Goal: Transaction & Acquisition: Purchase product/service

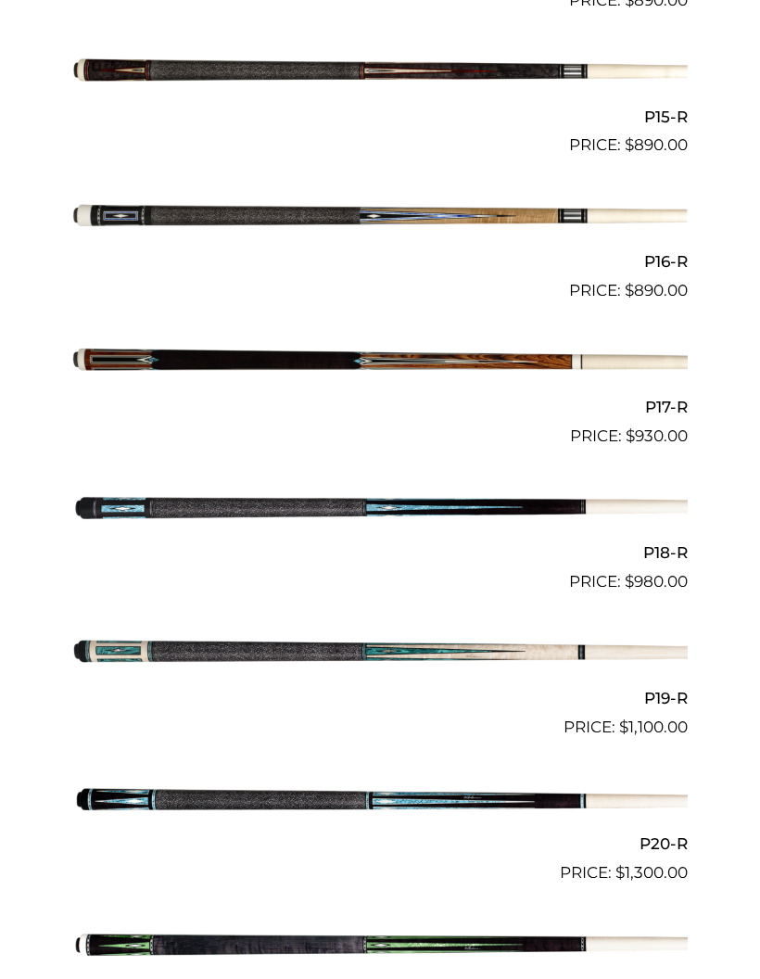
scroll to position [2779, 0]
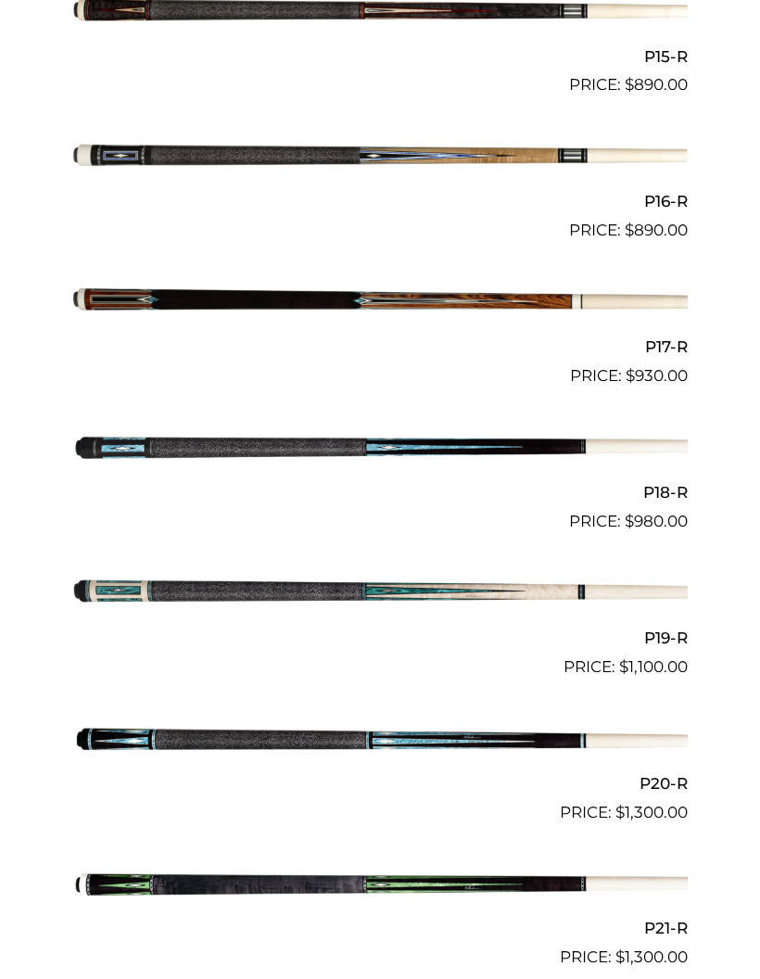
click at [575, 433] on img at bounding box center [380, 447] width 616 height 102
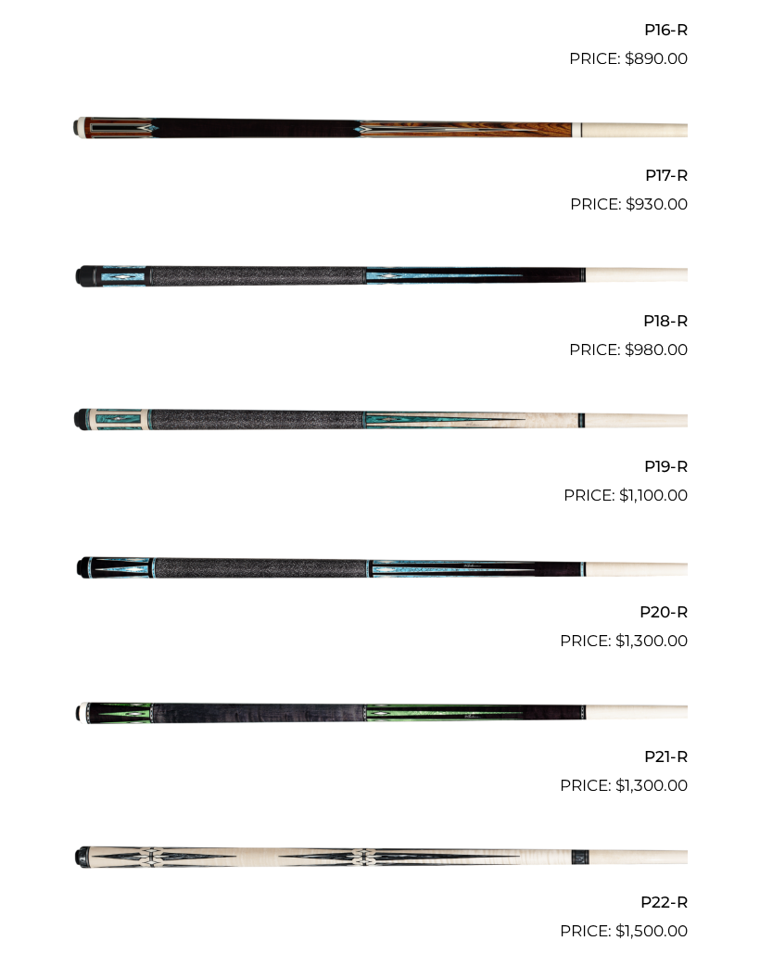
scroll to position [3163, 0]
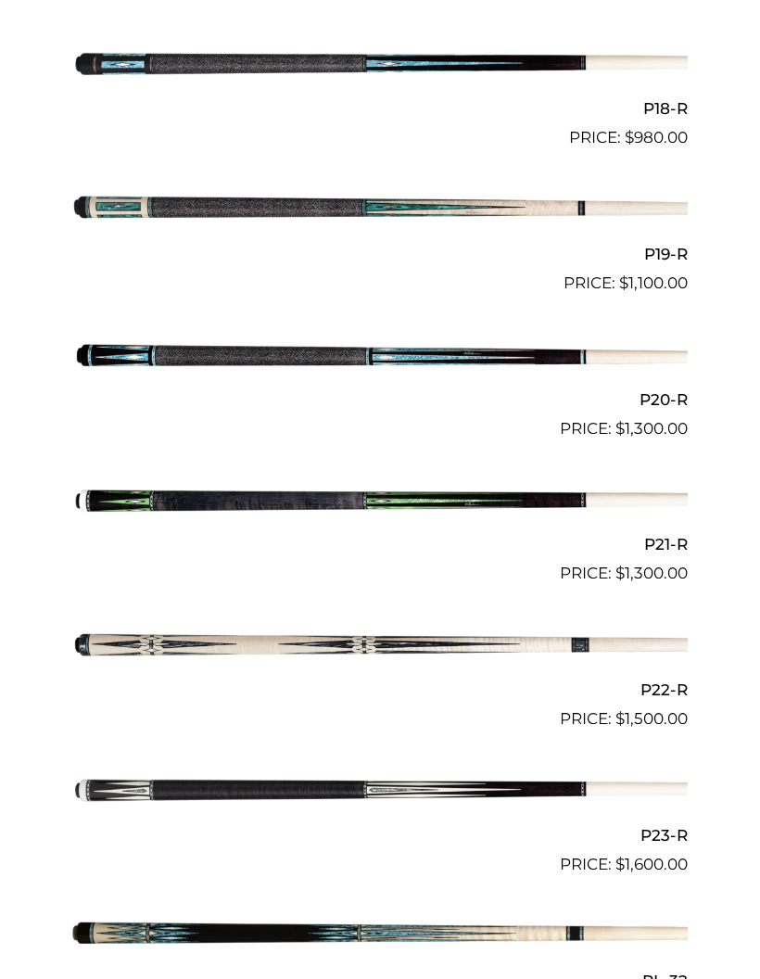
click at [640, 354] on img at bounding box center [380, 354] width 616 height 102
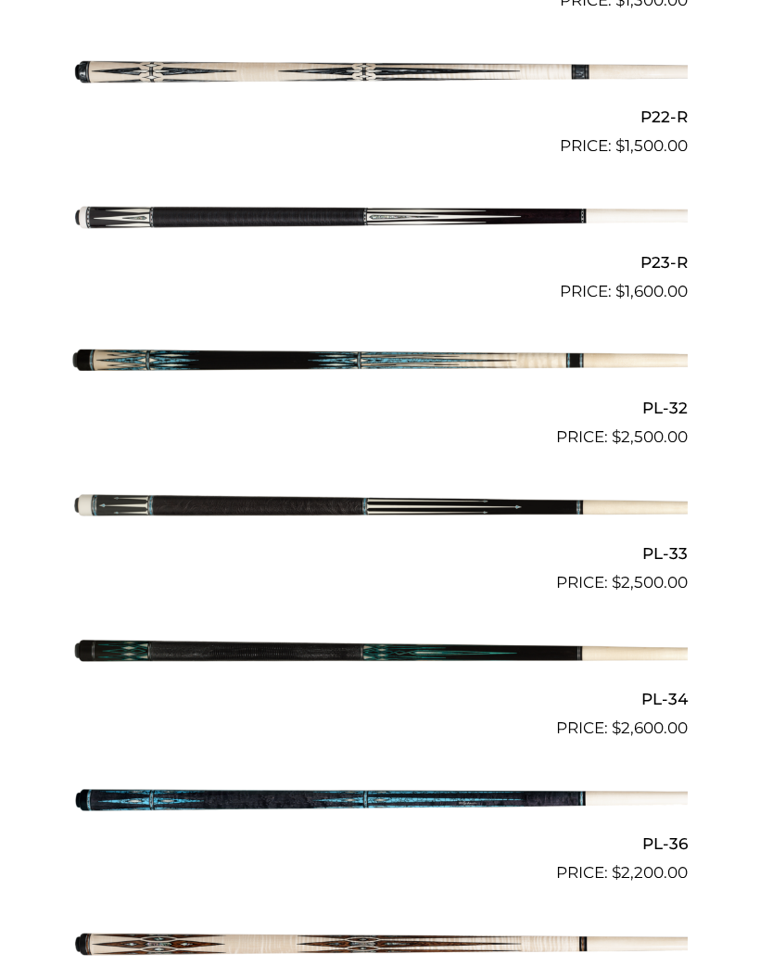
scroll to position [3735, 0]
click at [635, 486] on img at bounding box center [380, 509] width 616 height 102
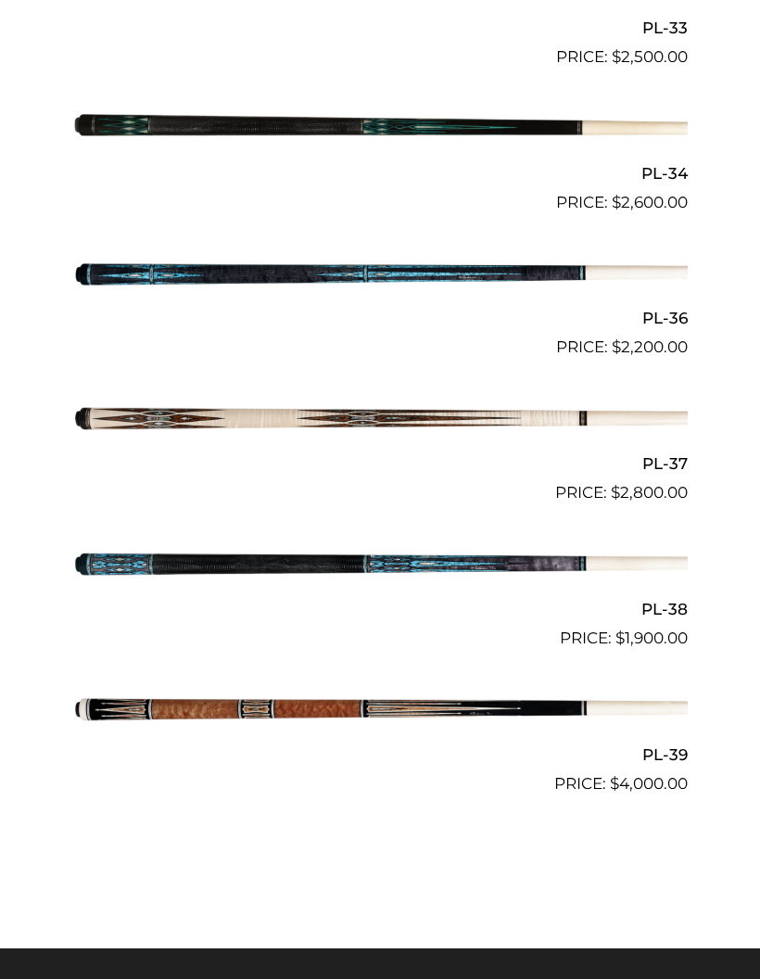
scroll to position [4260, 0]
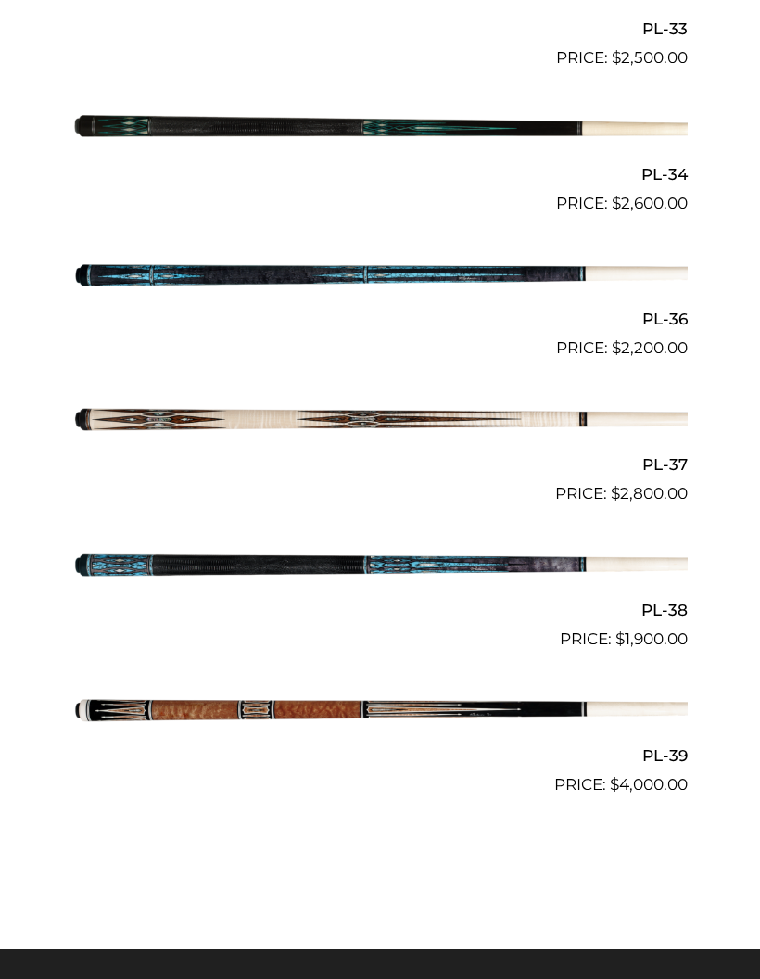
click at [543, 718] on img at bounding box center [380, 711] width 616 height 102
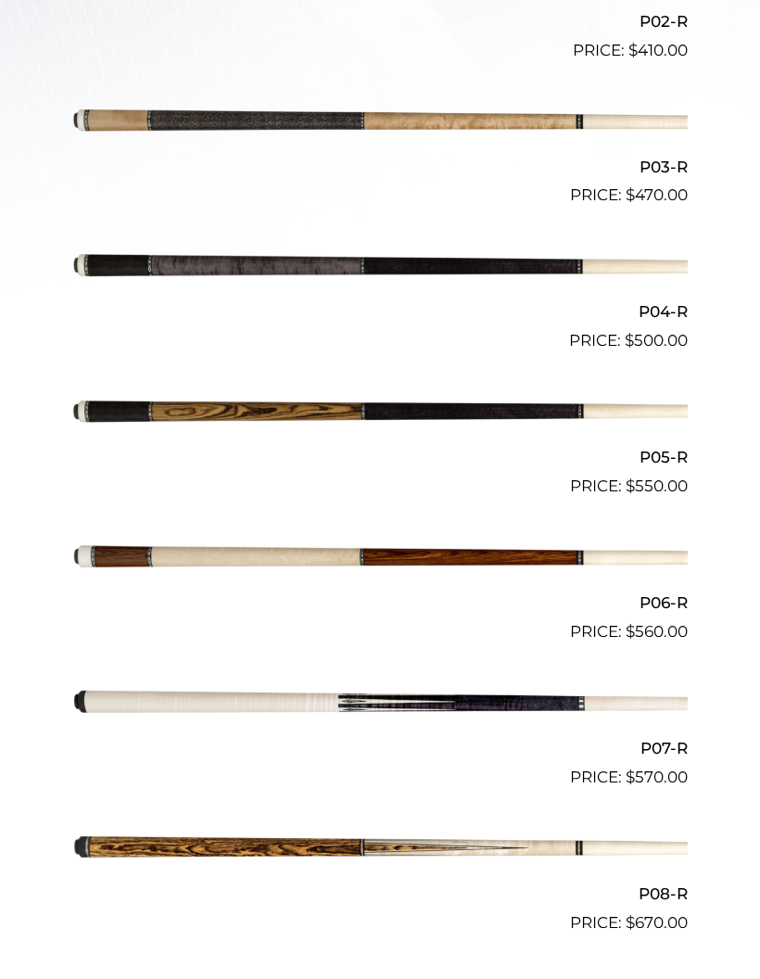
scroll to position [1003, 0]
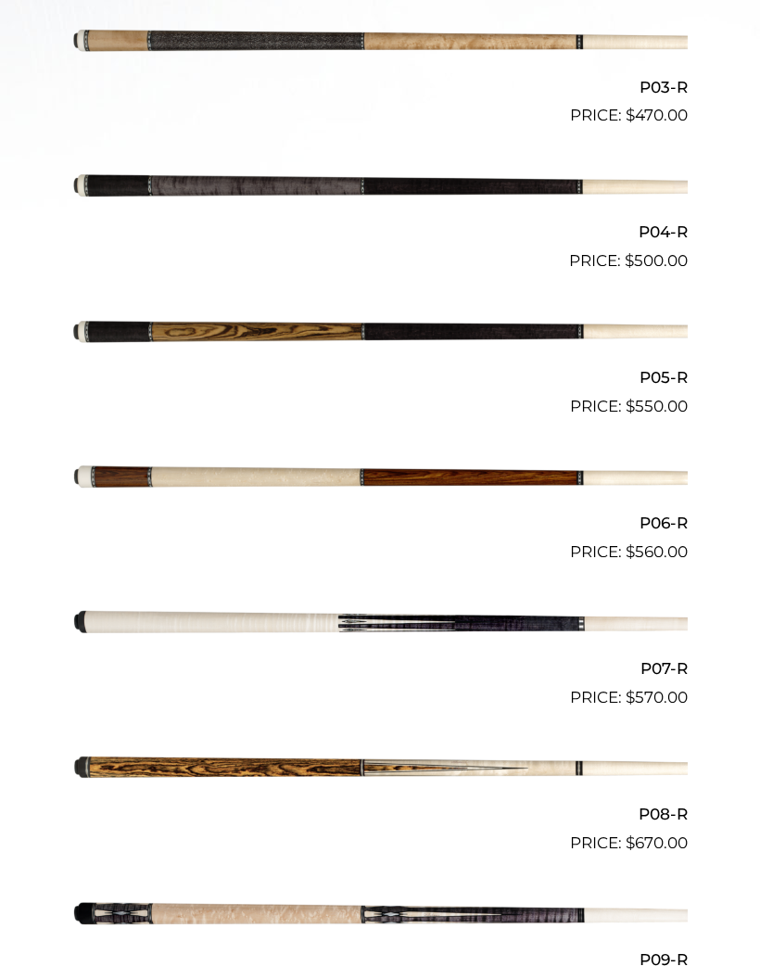
click at [467, 763] on img at bounding box center [380, 769] width 616 height 102
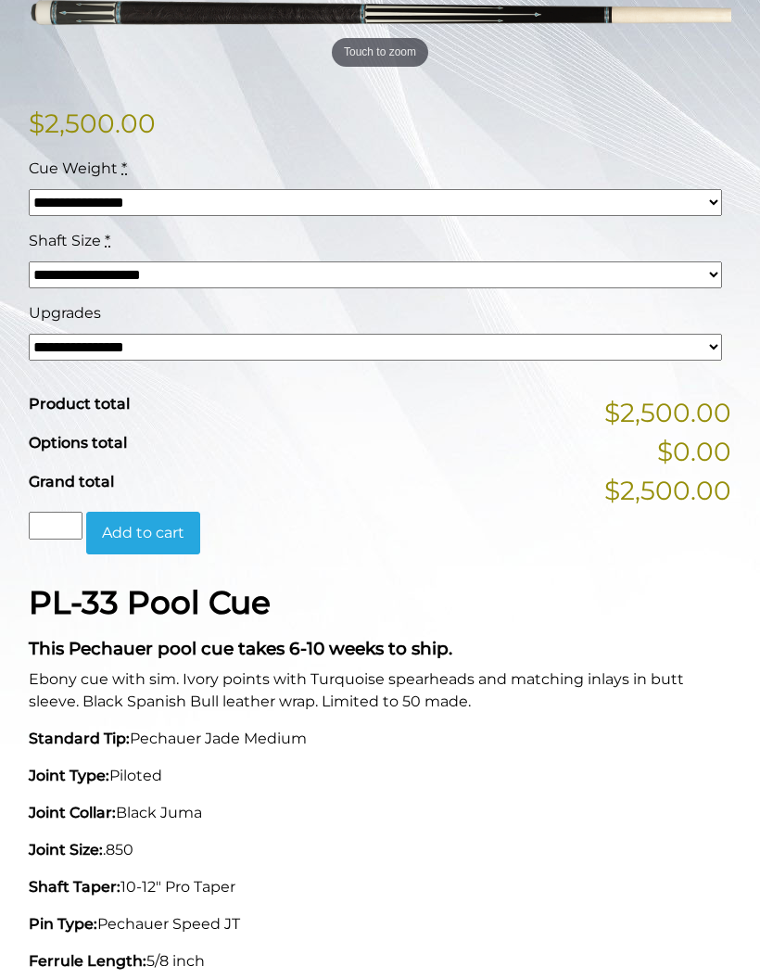
scroll to position [469, 0]
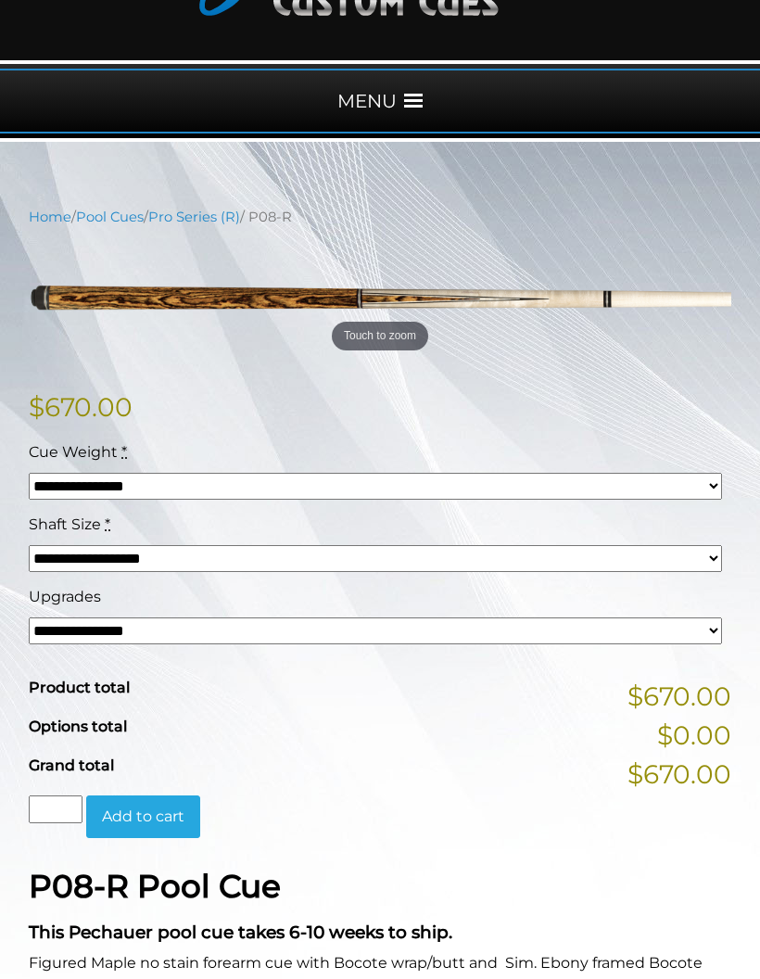
scroll to position [391, 0]
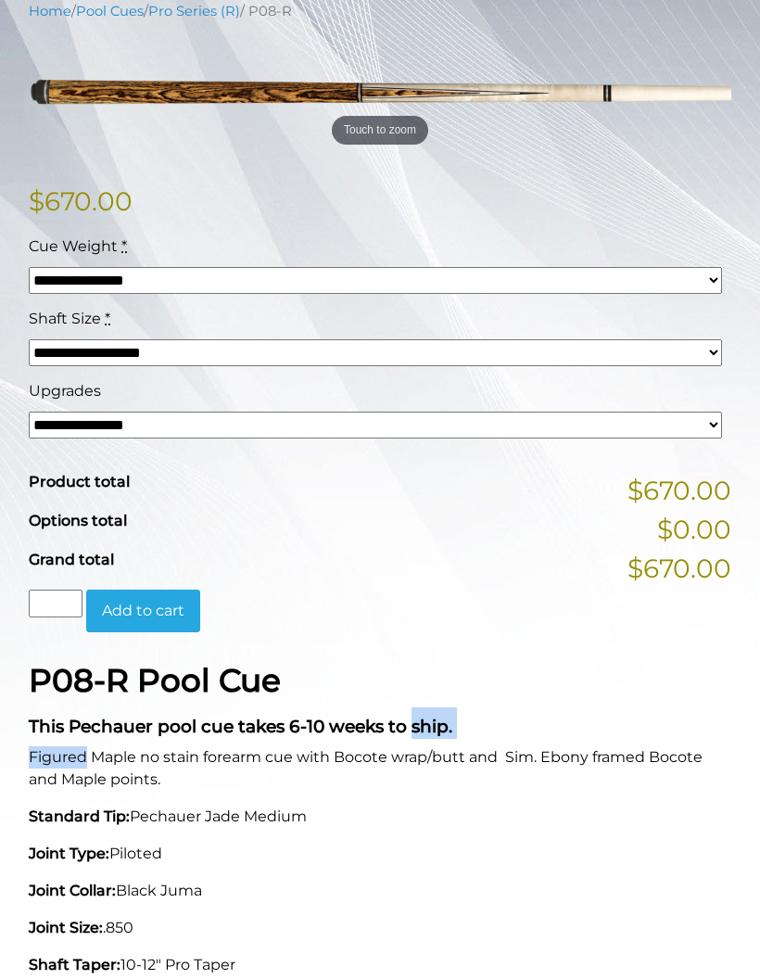
click at [641, 633] on div "**********" at bounding box center [380, 422] width 725 height 480
click at [625, 552] on div "Grand total $670.00" at bounding box center [380, 560] width 703 height 22
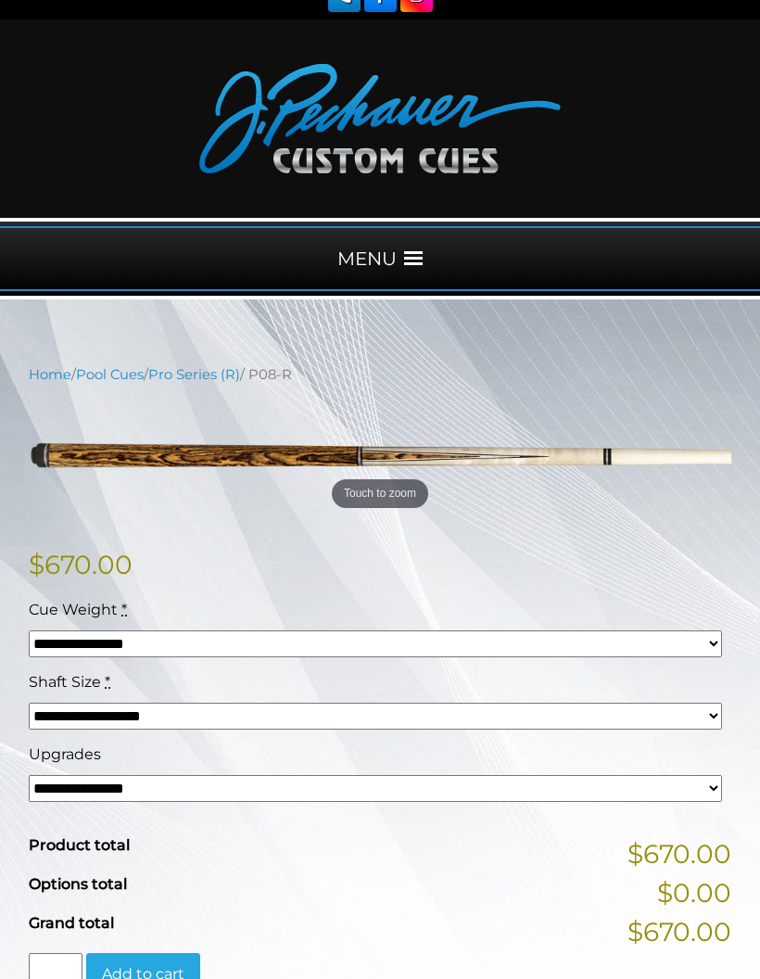
scroll to position [147, 0]
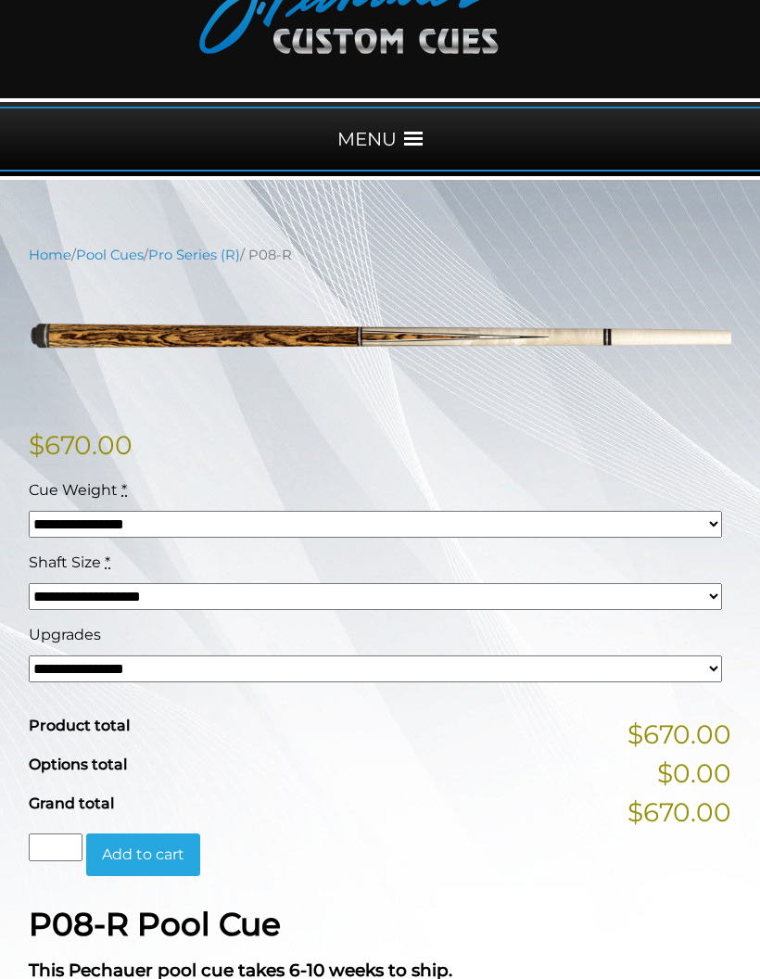
click at [687, 512] on select "**********" at bounding box center [376, 524] width 694 height 27
click at [616, 599] on select "**********" at bounding box center [376, 596] width 694 height 27
click at [573, 656] on select "**********" at bounding box center [376, 669] width 694 height 27
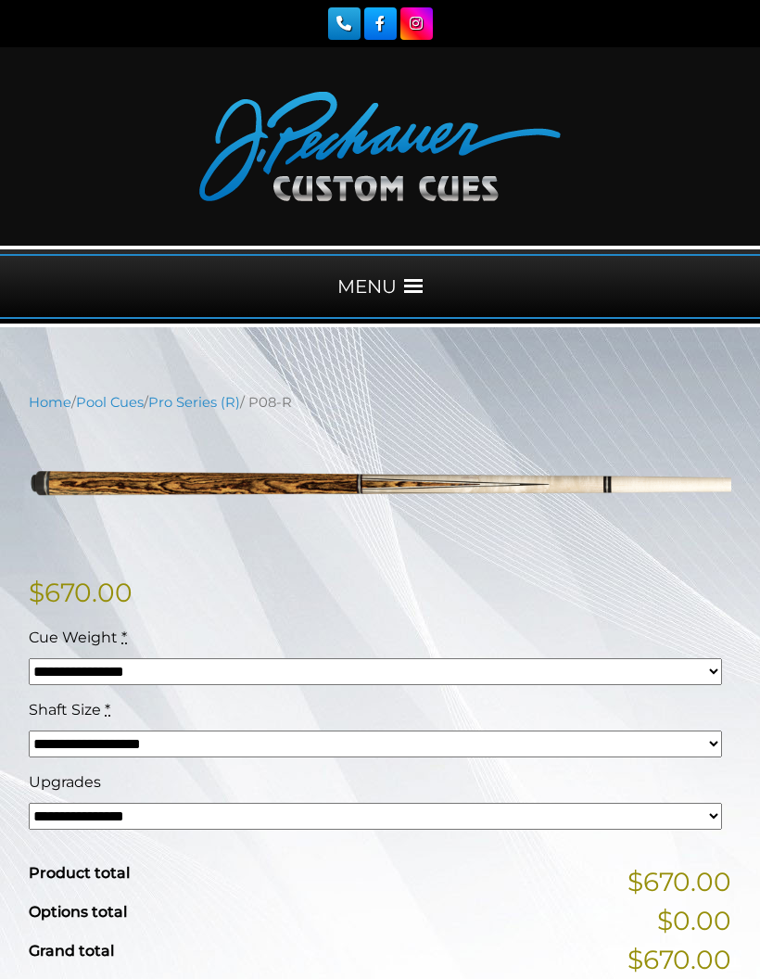
click at [413, 284] on span at bounding box center [413, 286] width 19 height 19
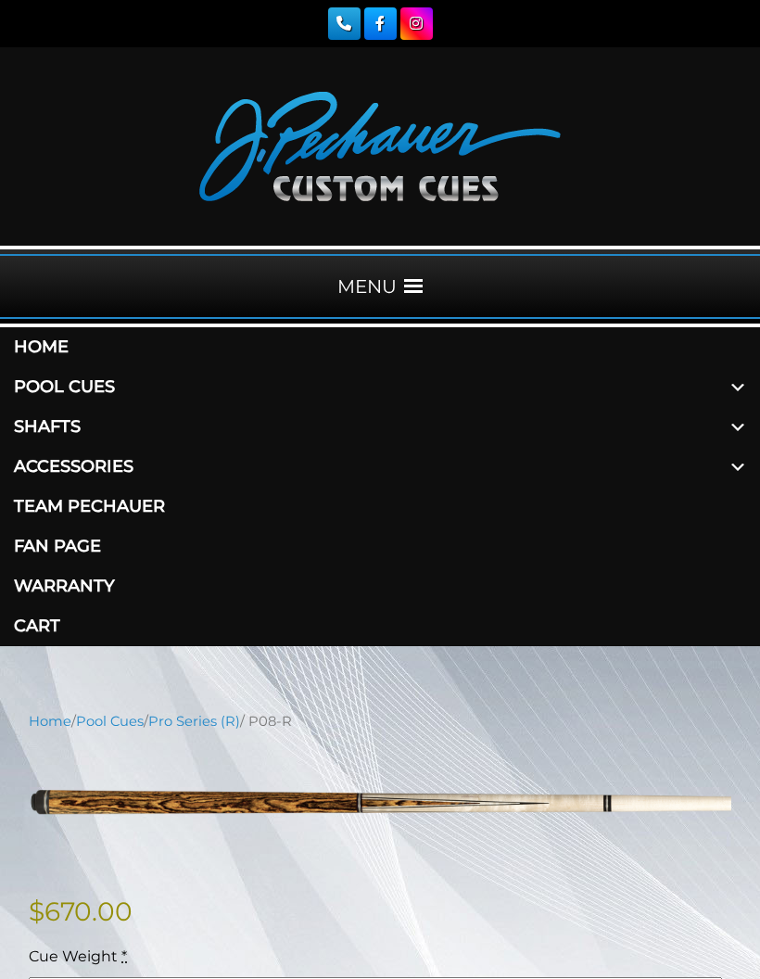
click at [722, 424] on span at bounding box center [738, 427] width 45 height 40
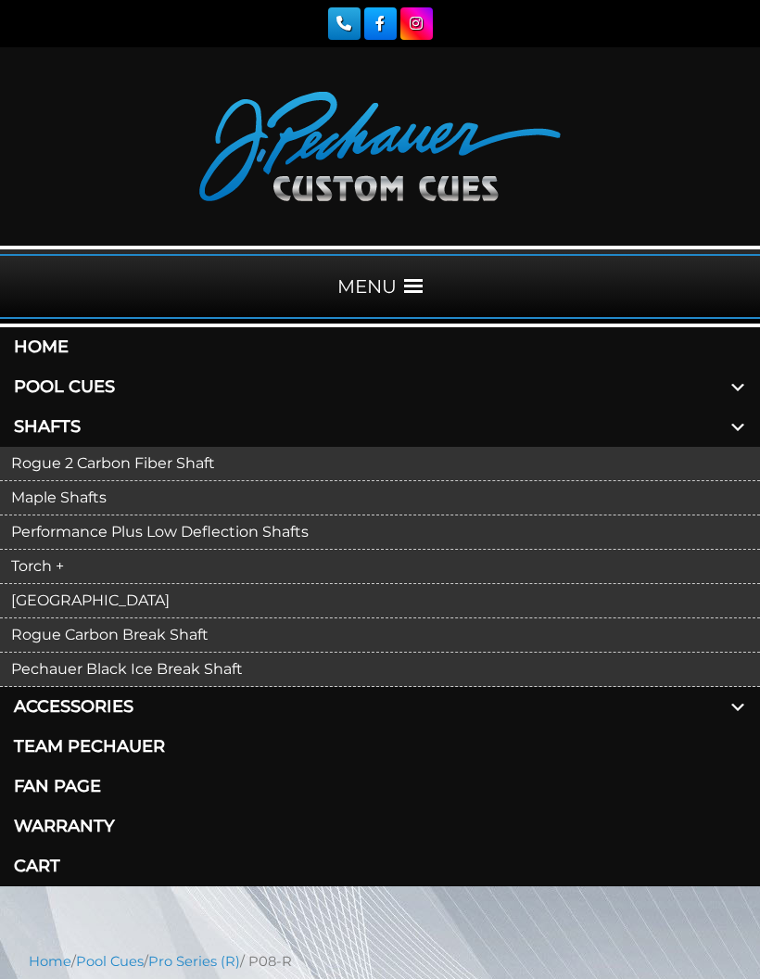
click at [48, 560] on link "Torch +" at bounding box center [380, 567] width 760 height 34
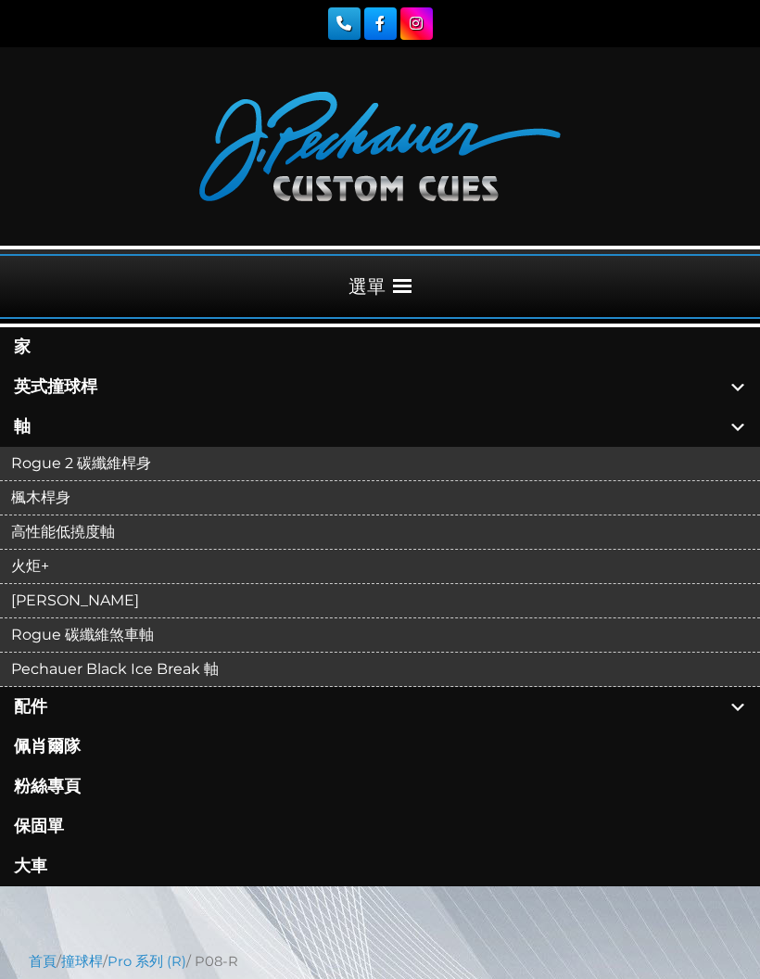
click at [59, 590] on link "基爾伍德" at bounding box center [380, 601] width 760 height 34
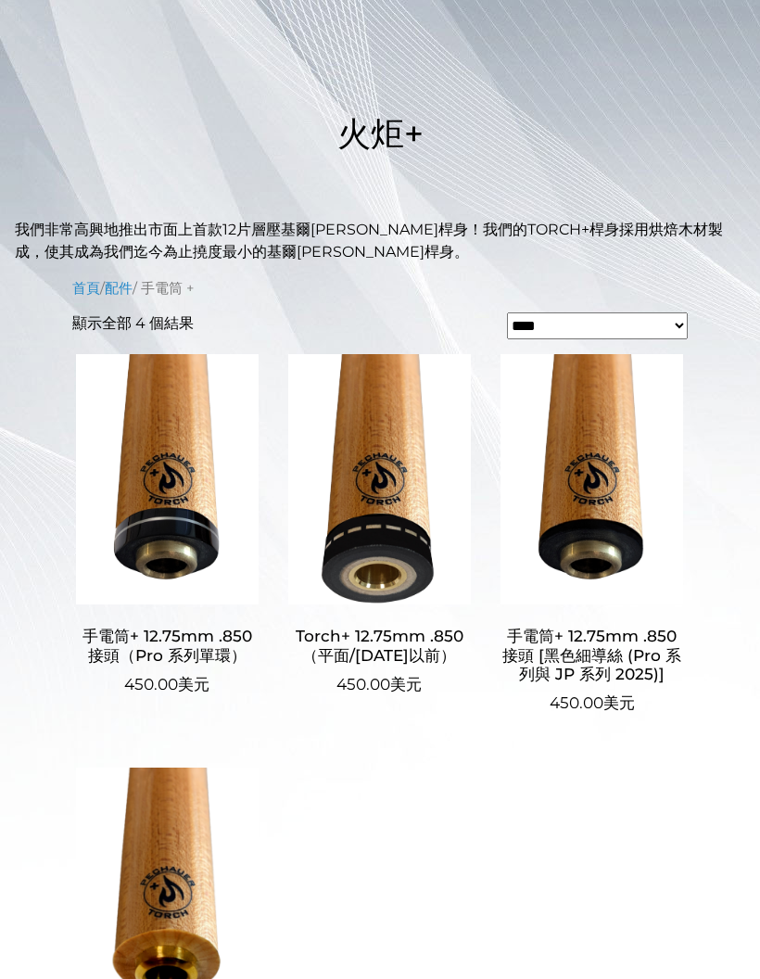
scroll to position [371, 0]
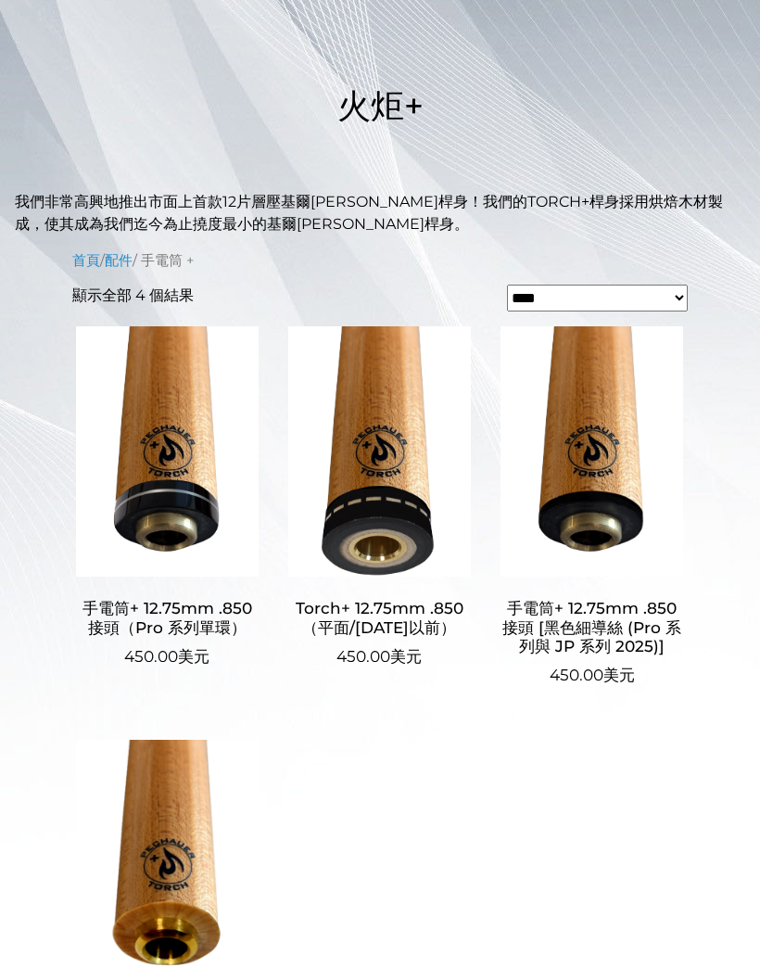
click at [402, 445] on img at bounding box center [379, 451] width 189 height 250
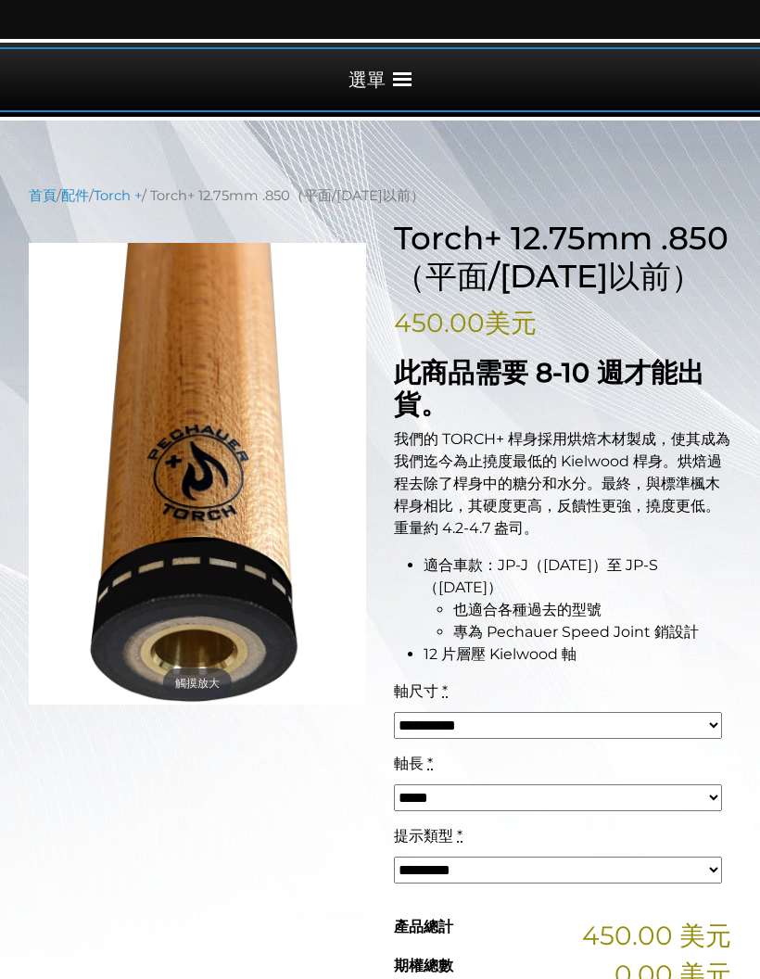
scroll to position [209, 0]
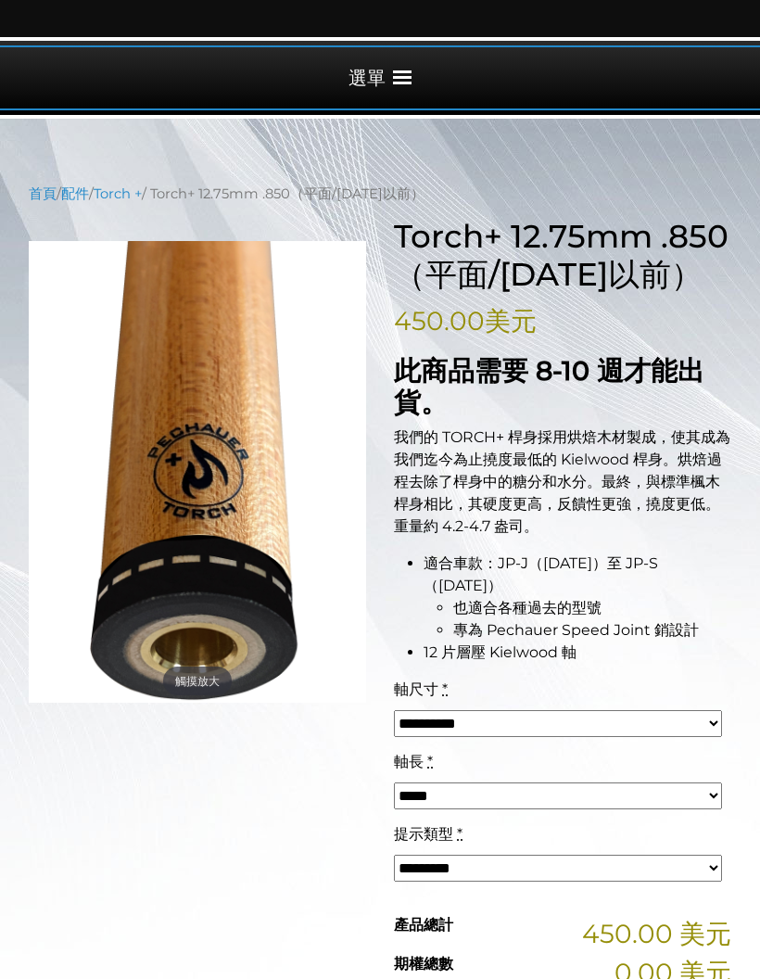
click at [705, 715] on select "**********" at bounding box center [558, 723] width 328 height 27
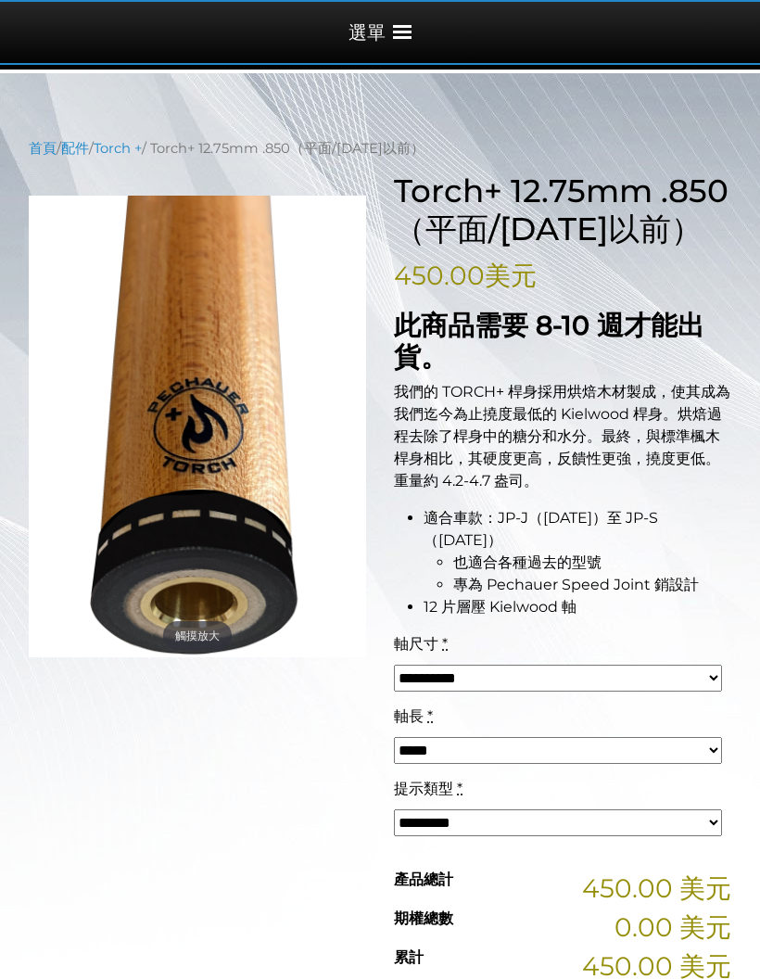
scroll to position [227, 0]
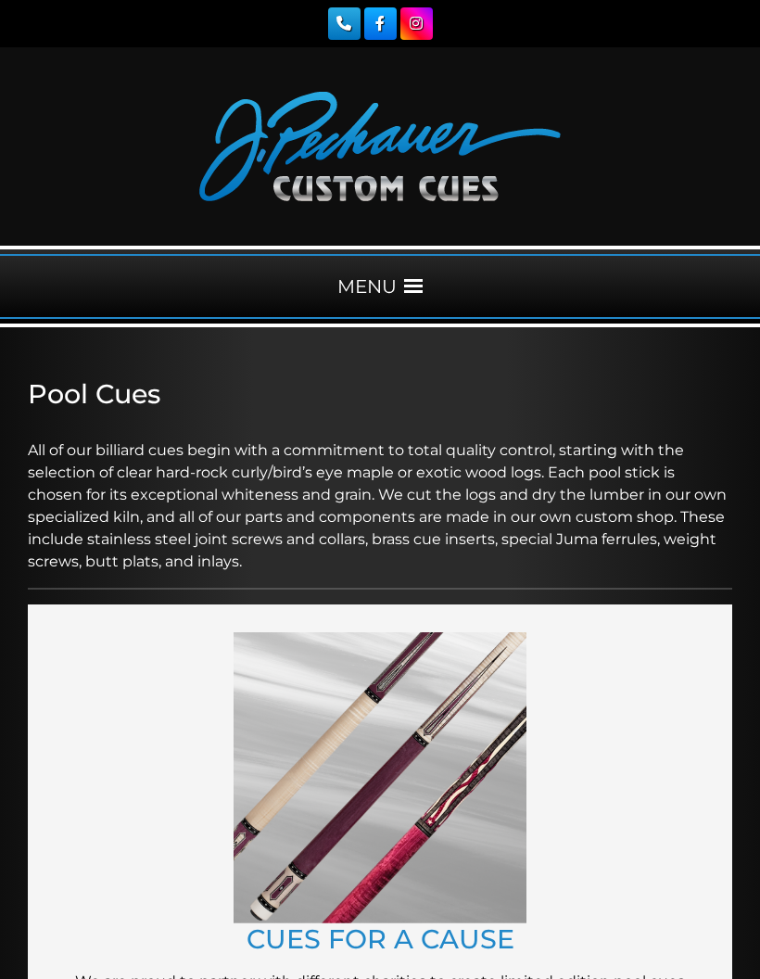
scroll to position [1715, 0]
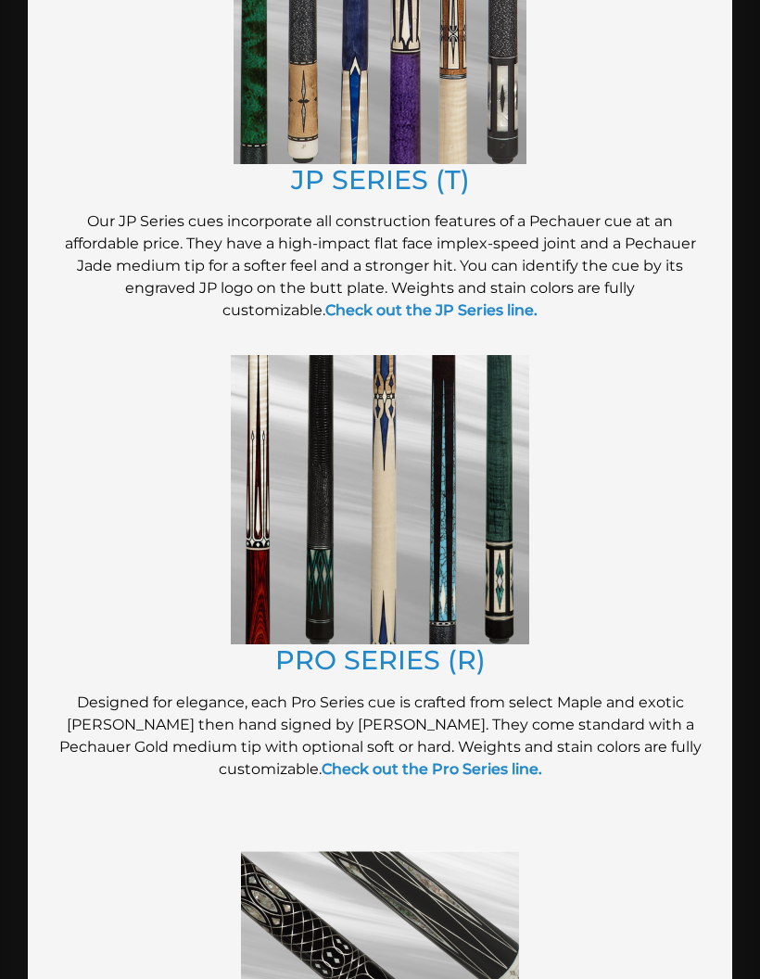
click at [413, 649] on link "PRO SERIES (R)" at bounding box center [380, 659] width 210 height 32
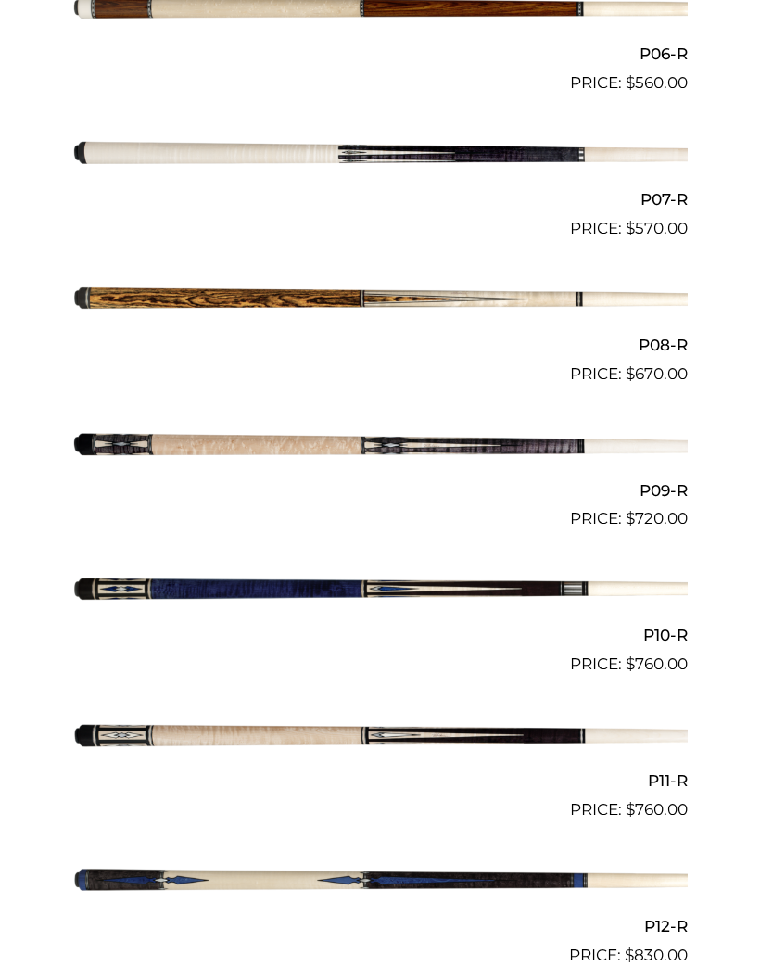
scroll to position [1471, 0]
click at [657, 295] on img at bounding box center [380, 300] width 616 height 102
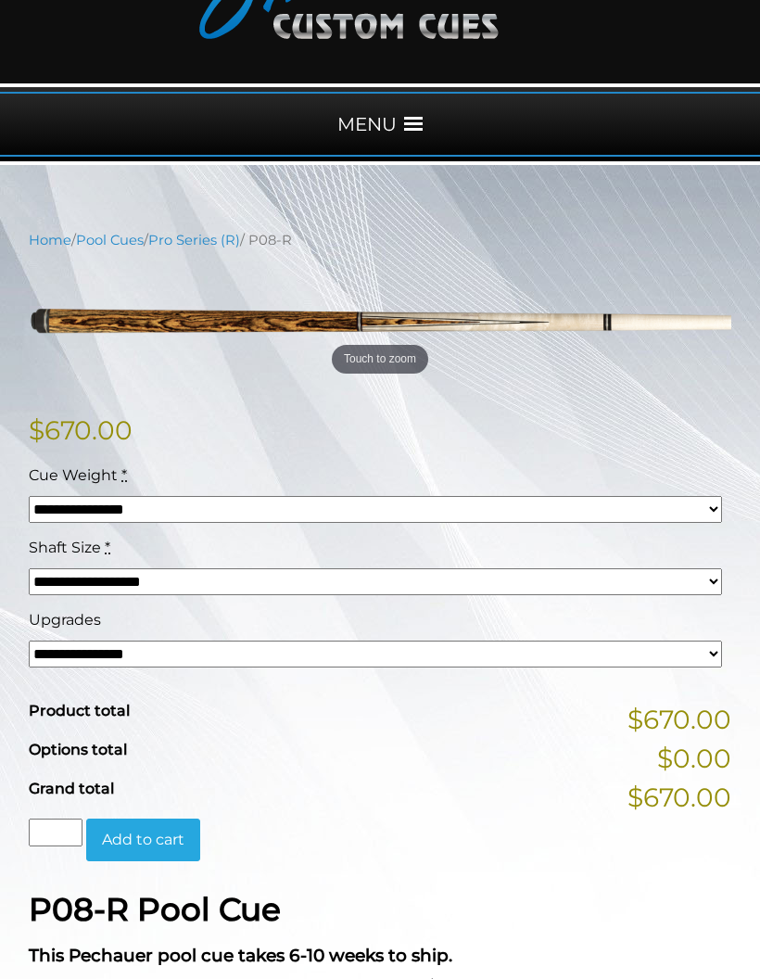
scroll to position [354, 0]
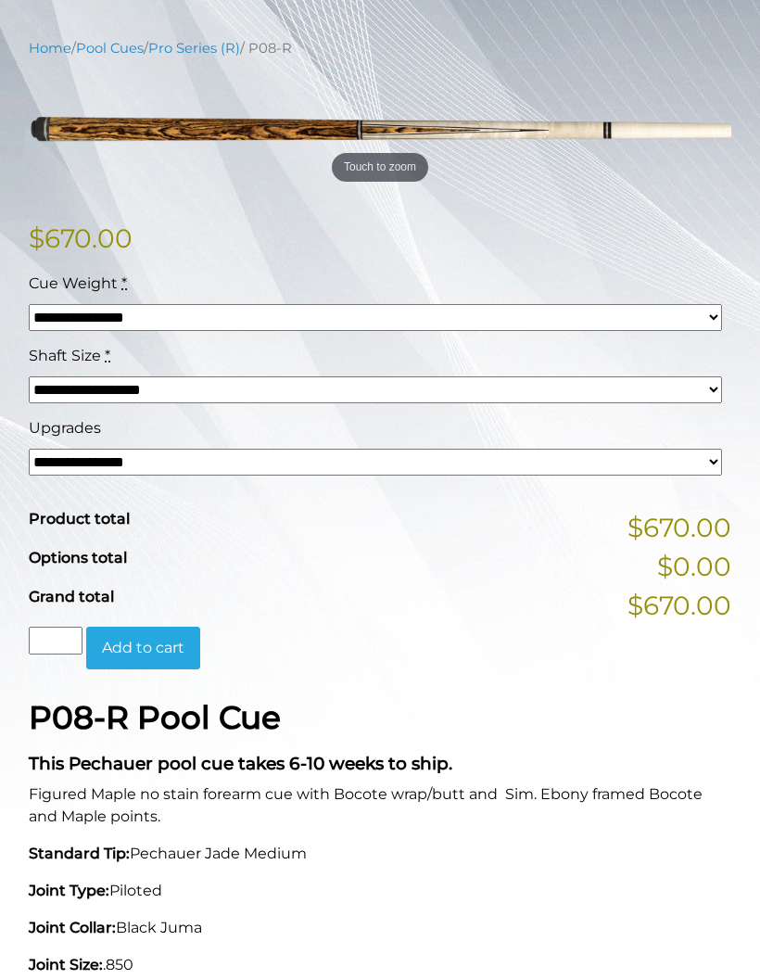
click at [689, 458] on select "**********" at bounding box center [376, 462] width 694 height 27
